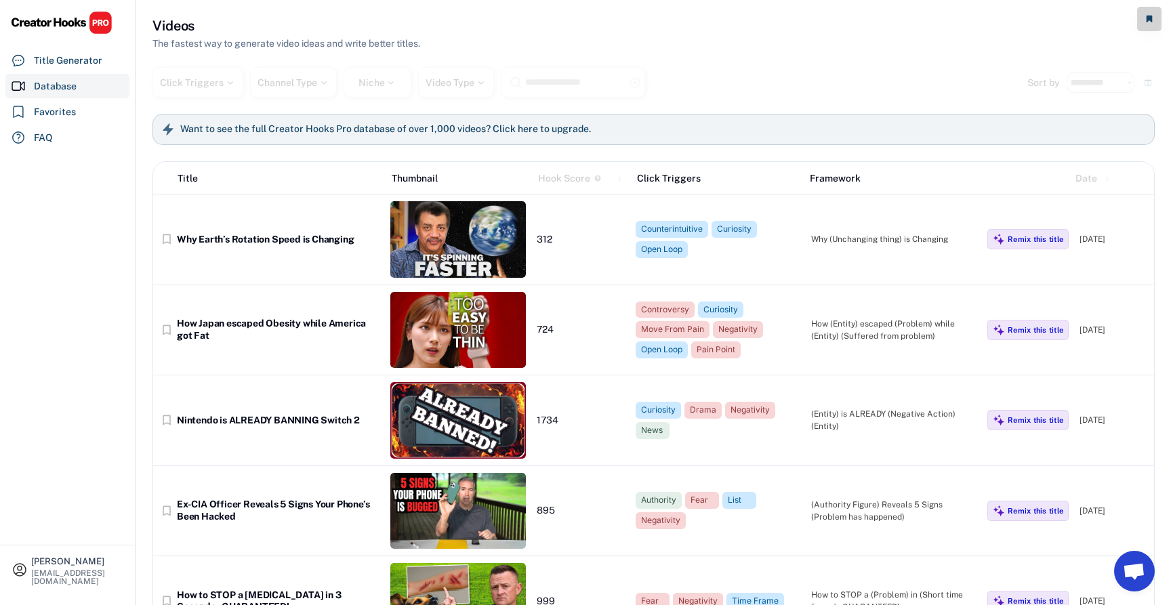
click at [596, 179] on use at bounding box center [598, 178] width 6 height 6
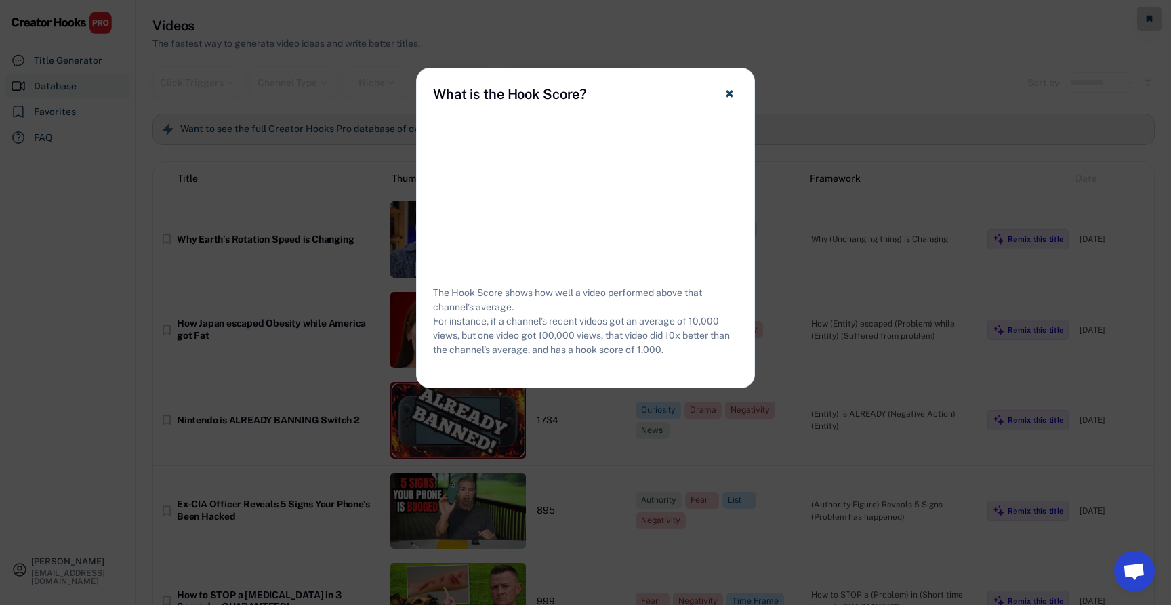
click at [727, 93] on use at bounding box center [729, 93] width 7 height 7
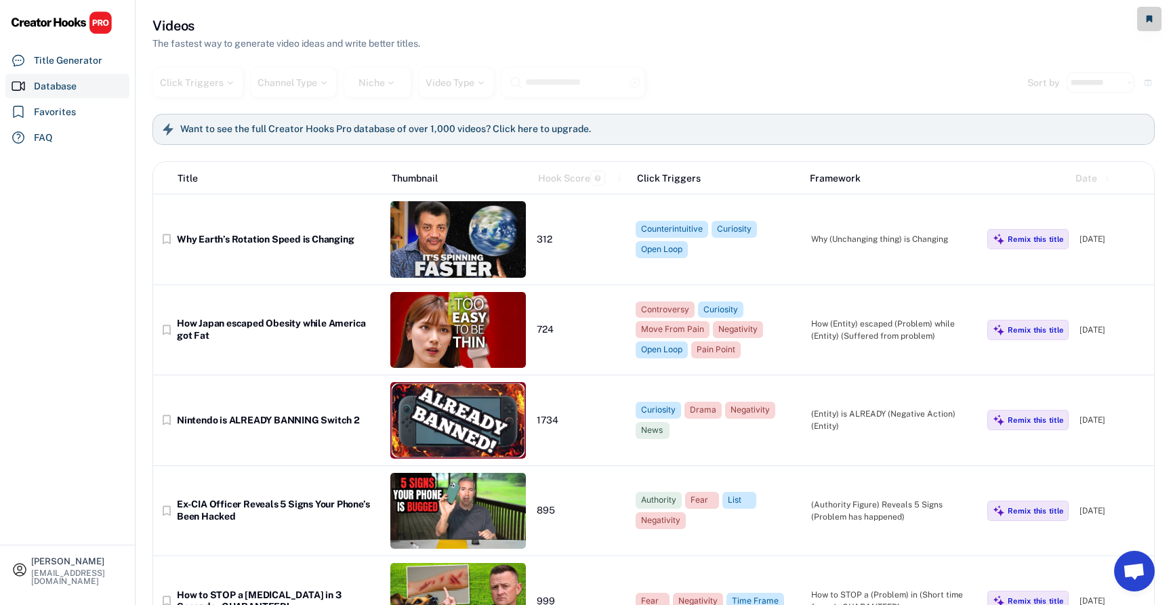
click at [601, 178] on button at bounding box center [598, 179] width 14 height 14
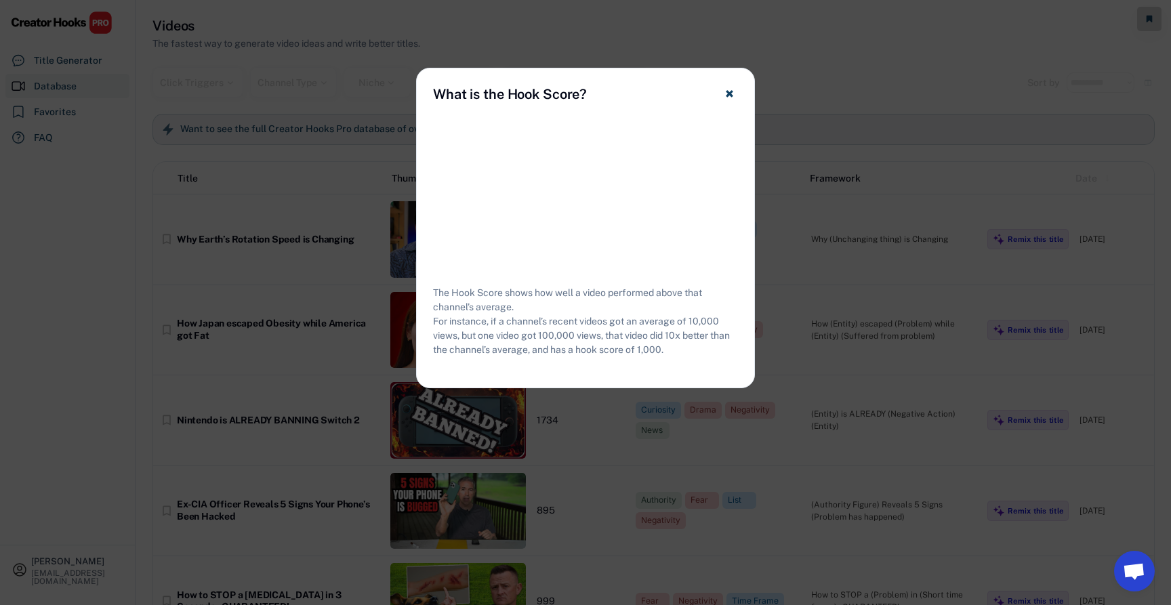
click at [728, 94] on use at bounding box center [729, 93] width 7 height 7
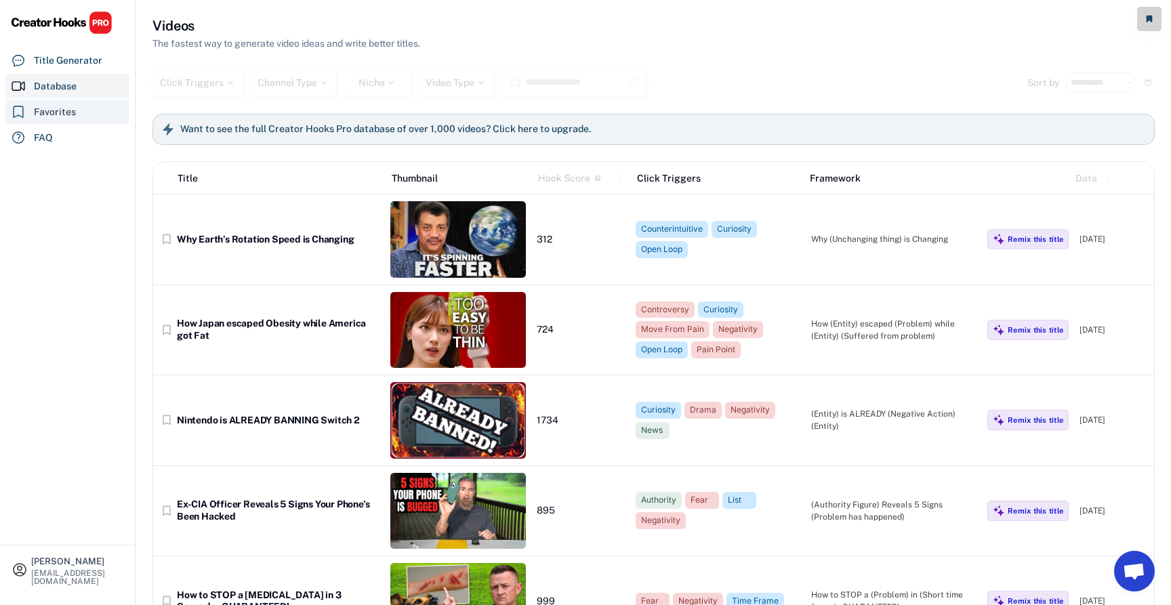
click at [95, 119] on div "Favorites" at bounding box center [67, 112] width 124 height 24
select select "******"
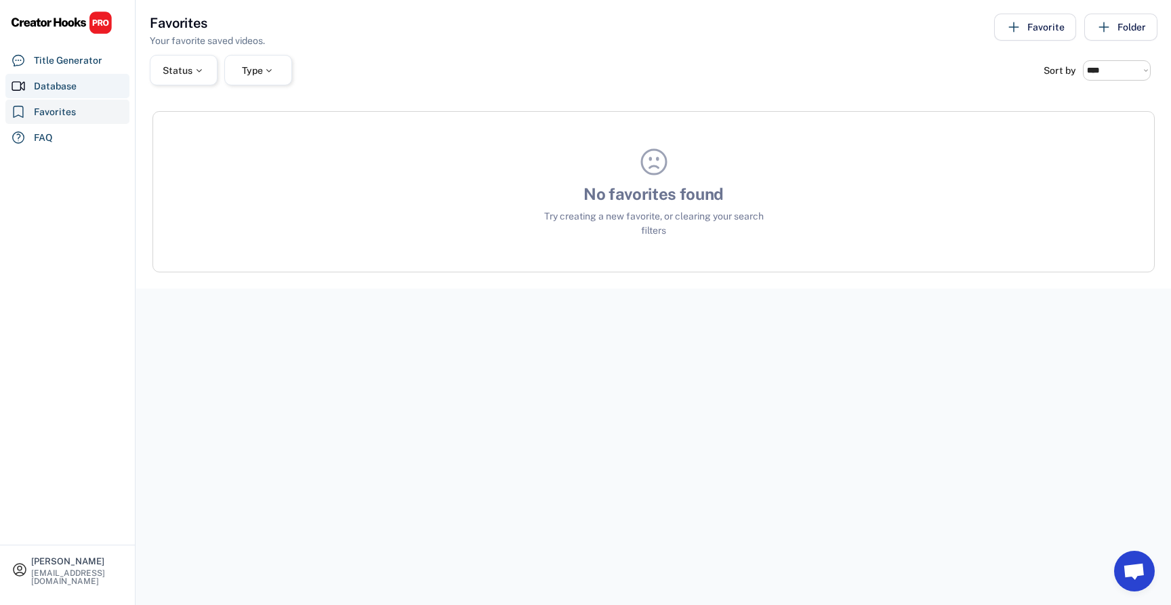
click at [92, 93] on div "Database" at bounding box center [67, 86] width 124 height 24
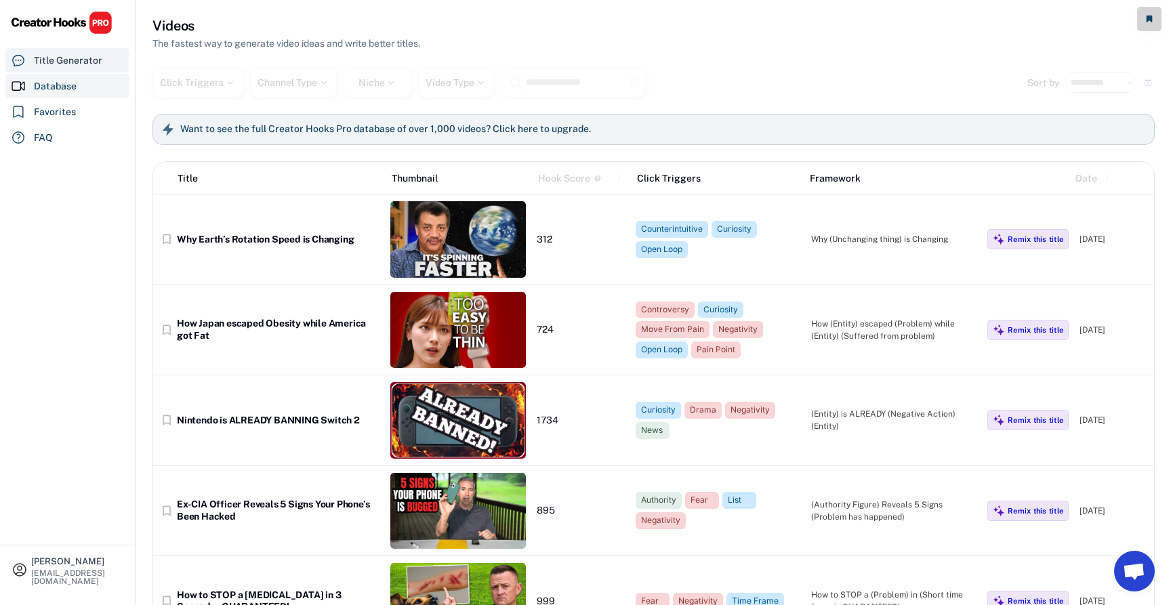
click at [87, 69] on div "Title Generator" at bounding box center [67, 60] width 124 height 24
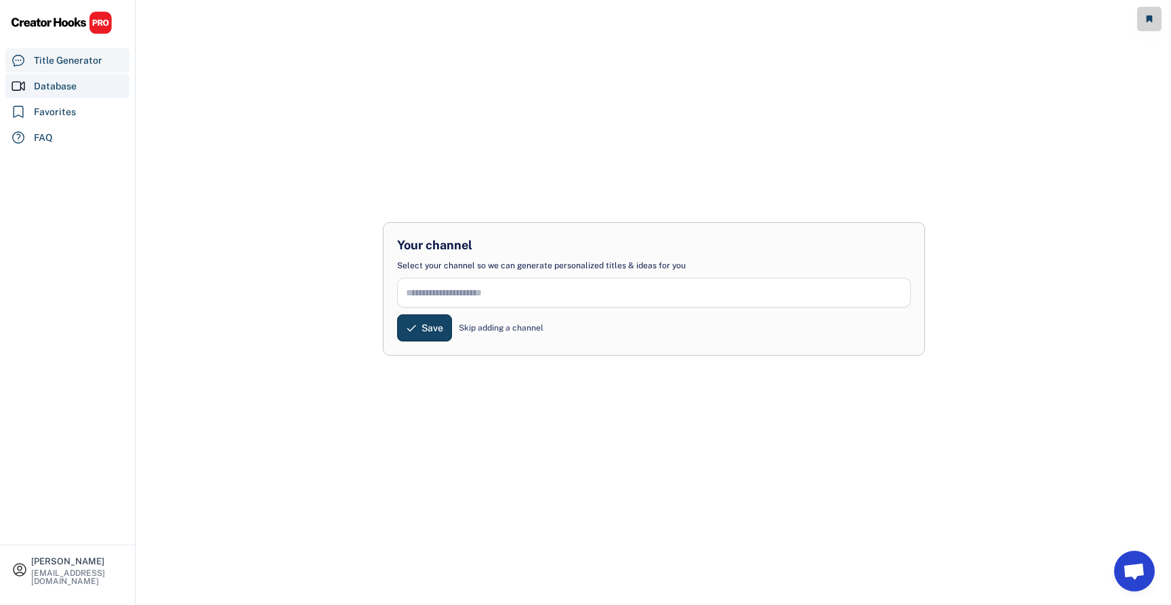
click at [87, 79] on div "Database" at bounding box center [67, 86] width 124 height 24
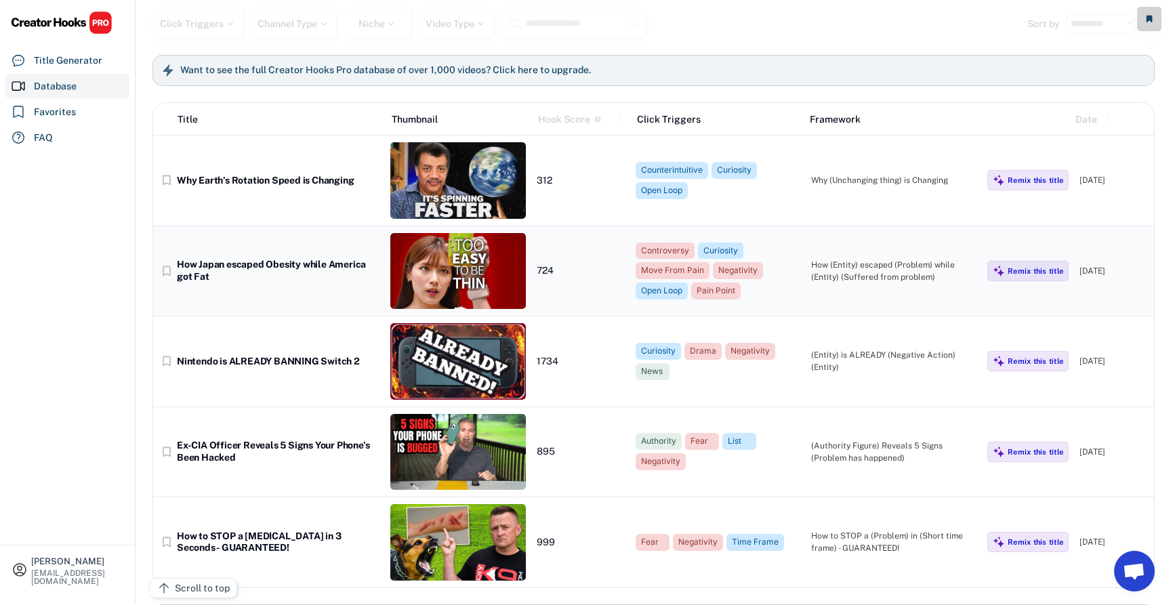
scroll to position [65, 0]
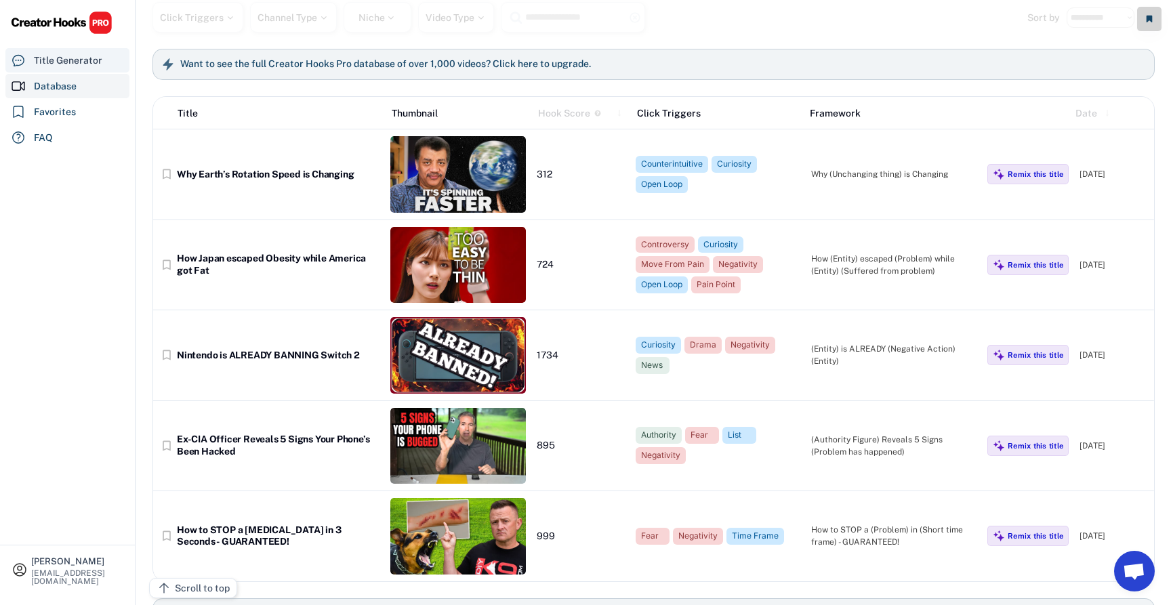
click at [77, 66] on div "Title Generator" at bounding box center [68, 61] width 68 height 14
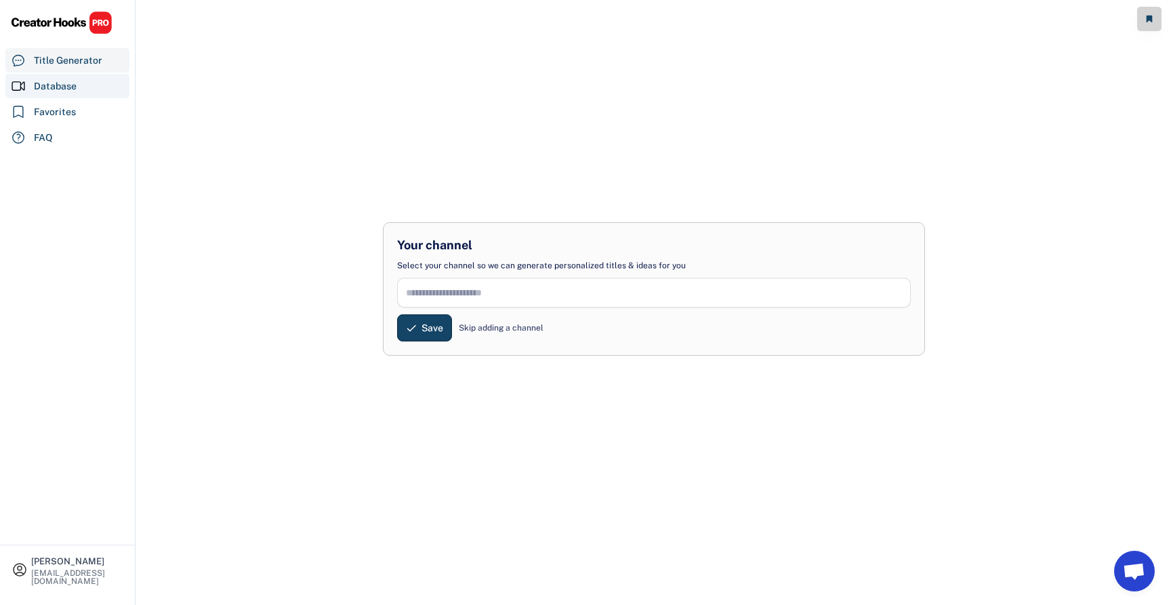
click at [74, 81] on div "Database" at bounding box center [55, 86] width 43 height 14
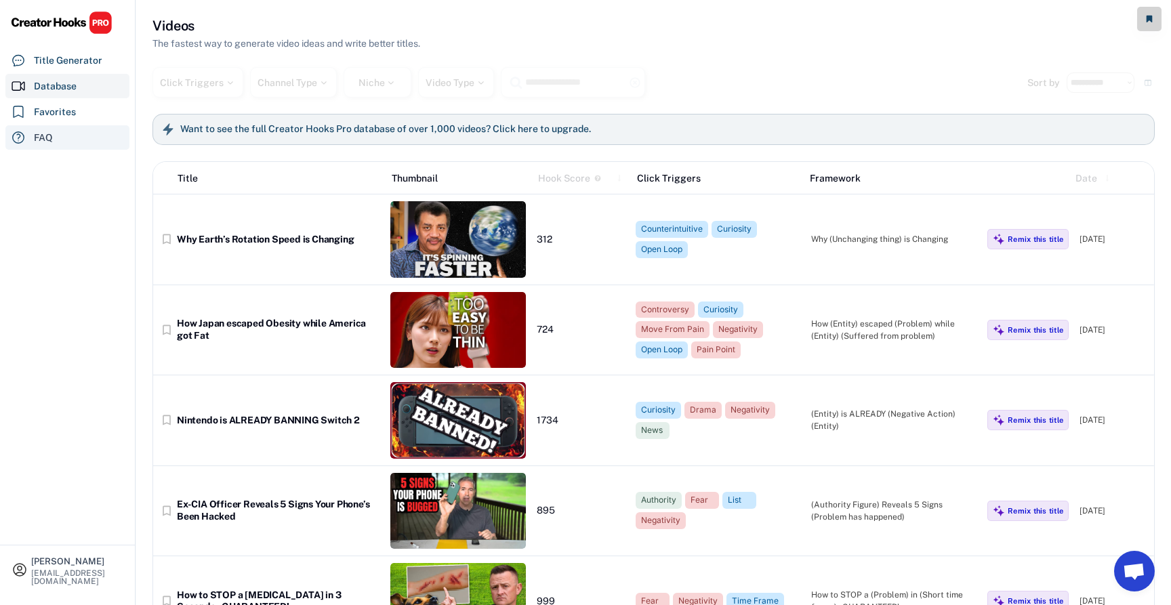
click at [61, 130] on div "FAQ" at bounding box center [67, 137] width 124 height 24
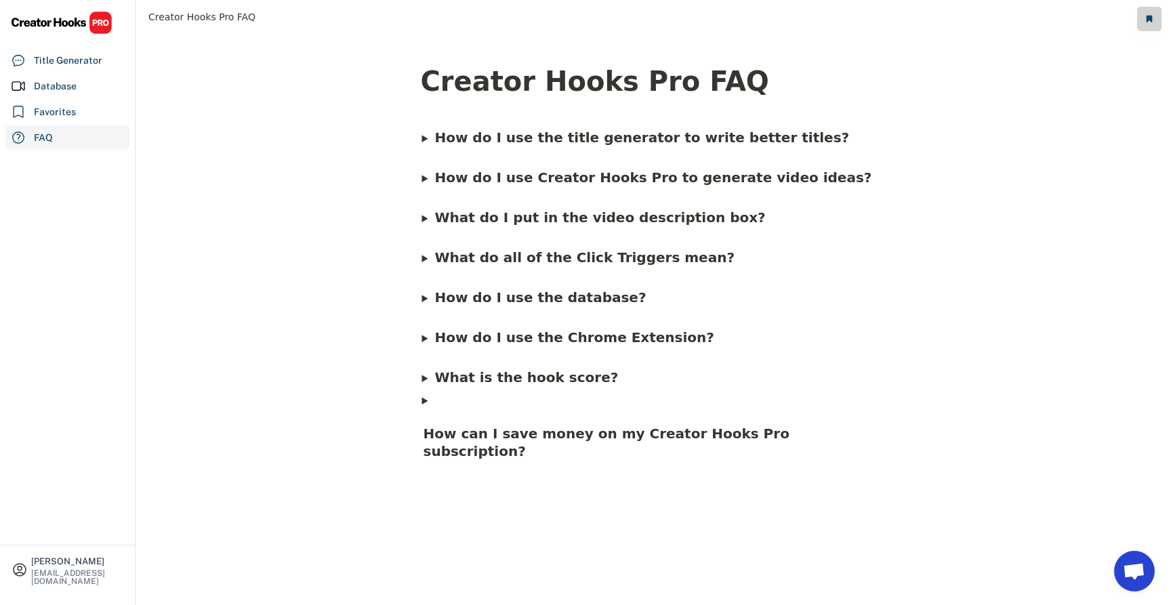
click at [485, 258] on span "What do all of the Click Triggers mean?" at bounding box center [585, 257] width 300 height 16
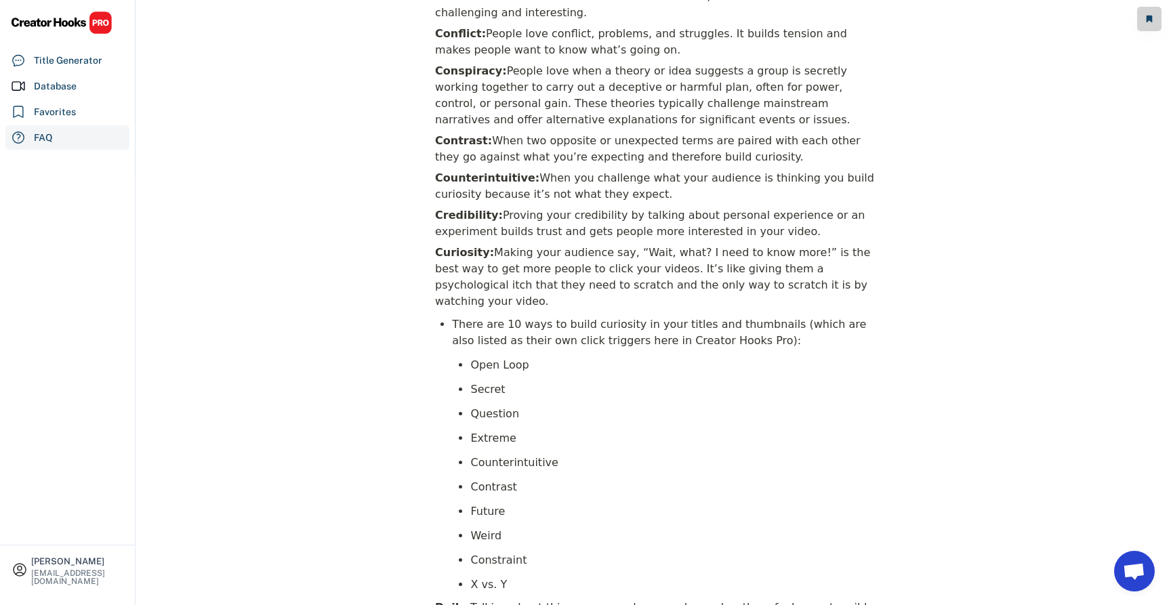
scroll to position [53, 0]
